Goal: Use online tool/utility: Utilize a website feature to perform a specific function

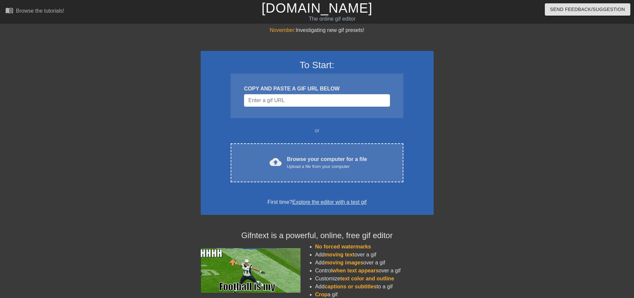
click at [260, 163] on div "cloud_upload Browse your computer for a file Upload a file from your computer" at bounding box center [317, 162] width 144 height 15
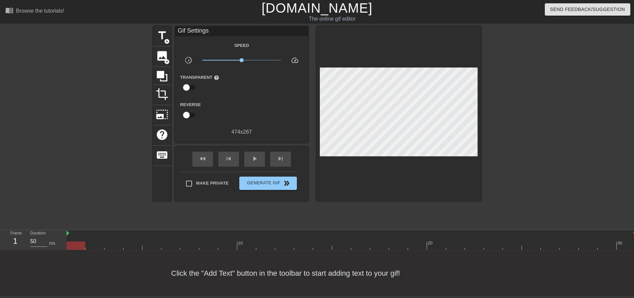
click at [152, 34] on div "title add_circle image add_circle crop photo_size_select_large help keyboard Gi…" at bounding box center [317, 126] width 634 height 200
click at [175, 36] on div "Gif Settings Speed slow_motion_video x1.00 speed Transparent help Reverse 474 x…" at bounding box center [241, 81] width 133 height 110
click at [166, 36] on span "title" at bounding box center [162, 35] width 13 height 13
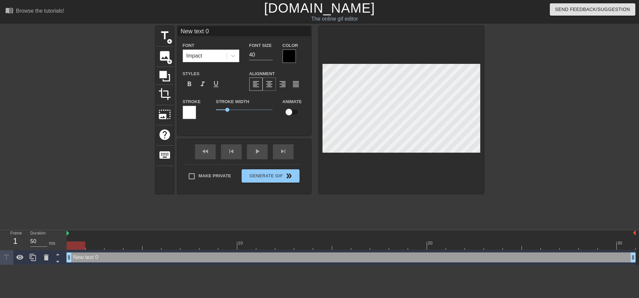
click at [268, 83] on span "format_align_center" at bounding box center [269, 84] width 8 height 8
click at [206, 174] on div "Make Private Generate Gif double_arrow" at bounding box center [241, 177] width 117 height 26
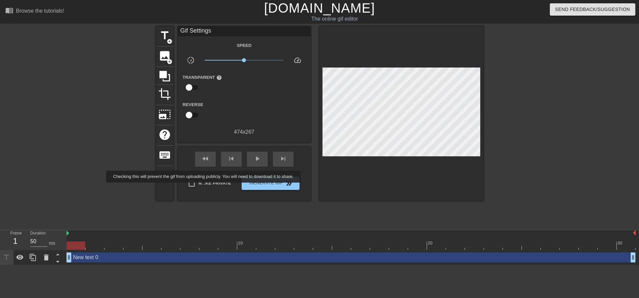
click at [205, 182] on span "Make Private" at bounding box center [215, 183] width 33 height 7
click at [199, 182] on input "Make Private" at bounding box center [192, 184] width 14 height 14
checkbox input "true"
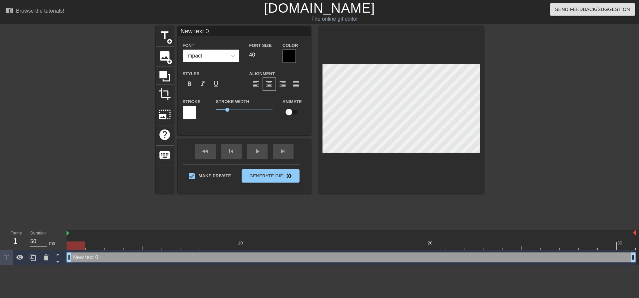
click at [217, 55] on div "Impact" at bounding box center [205, 56] width 44 height 12
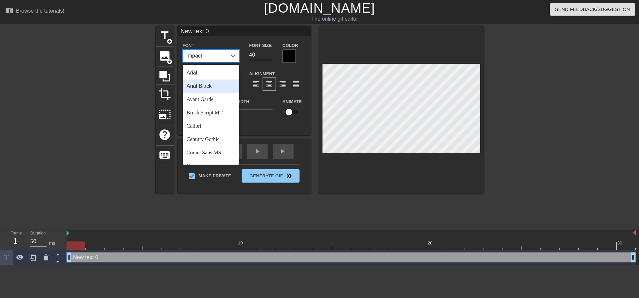
click at [221, 86] on div "Arial Black" at bounding box center [211, 86] width 57 height 13
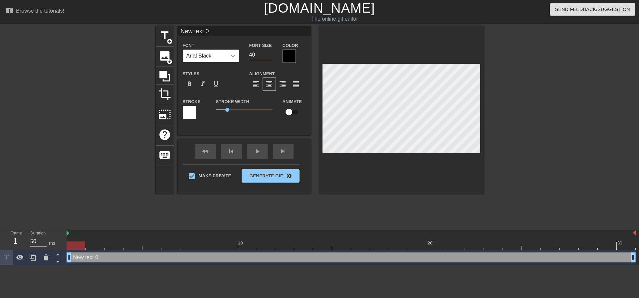
drag, startPoint x: 255, startPoint y: 57, endPoint x: 222, endPoint y: 53, distance: 33.2
click at [225, 53] on div "Font Arial Black Font Size 40 Color" at bounding box center [244, 52] width 133 height 22
type input "20"
